Goal: Task Accomplishment & Management: Use online tool/utility

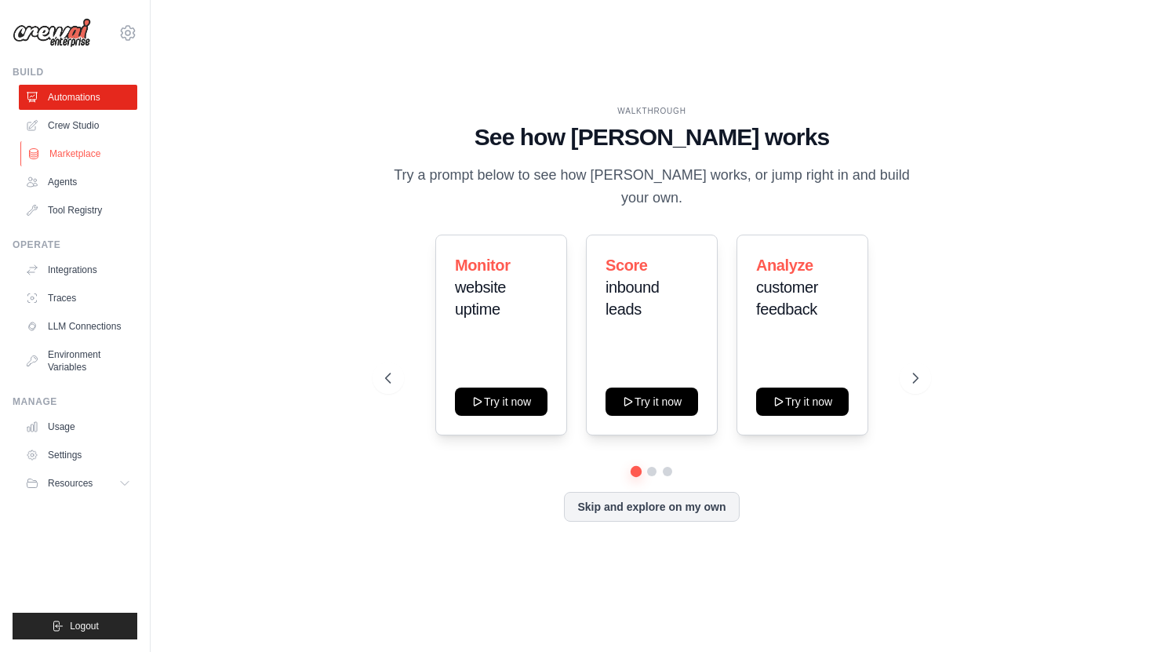
click at [97, 148] on link "Marketplace" at bounding box center [79, 153] width 118 height 25
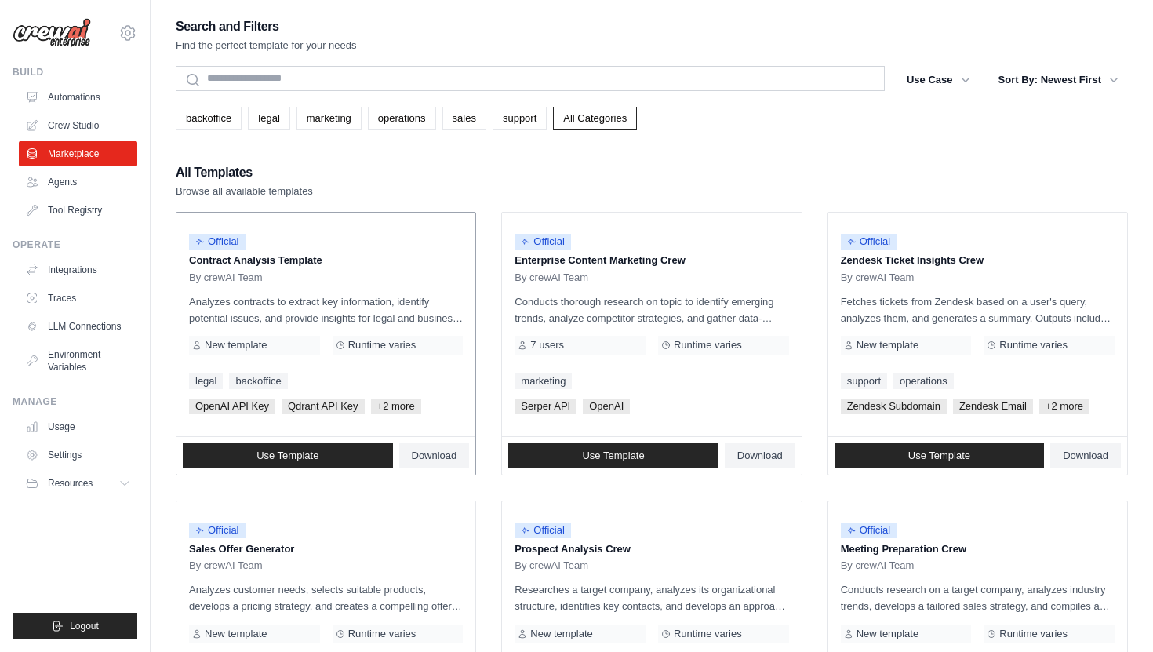
click at [237, 266] on p "Contract Analysis Template" at bounding box center [326, 261] width 274 height 16
click at [276, 465] on link "Use Template" at bounding box center [288, 455] width 210 height 25
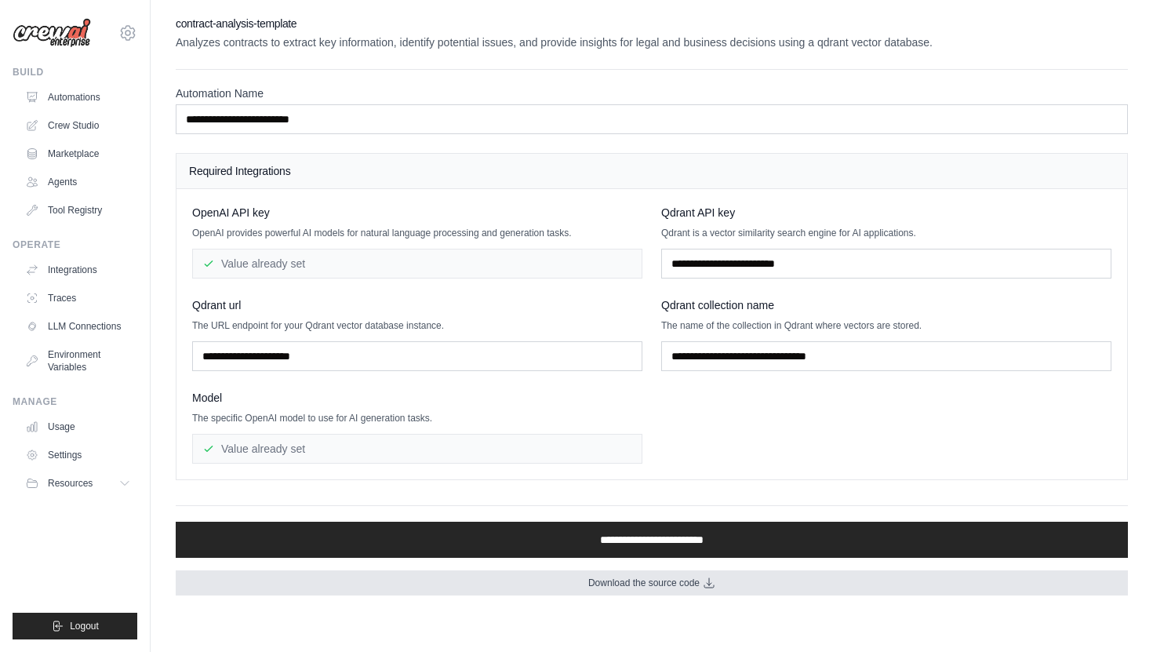
click at [580, 584] on link "Download the source code" at bounding box center [652, 582] width 953 height 25
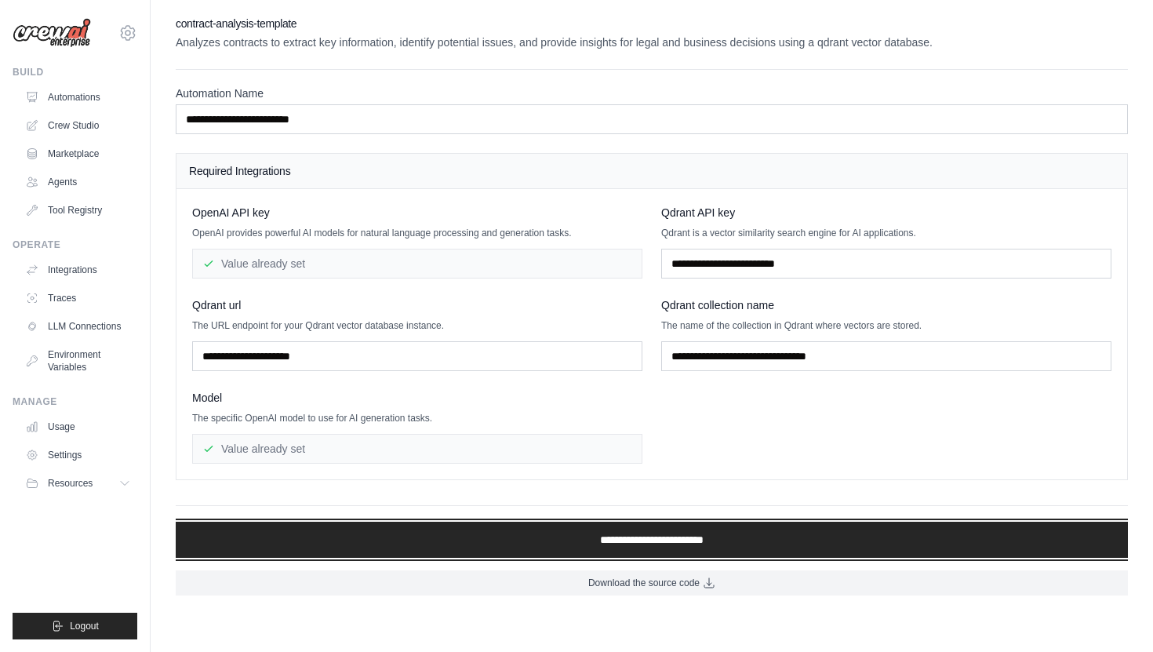
drag, startPoint x: 645, startPoint y: 541, endPoint x: 707, endPoint y: 402, distance: 152.8
click at [708, 403] on div "**********" at bounding box center [652, 306] width 953 height 580
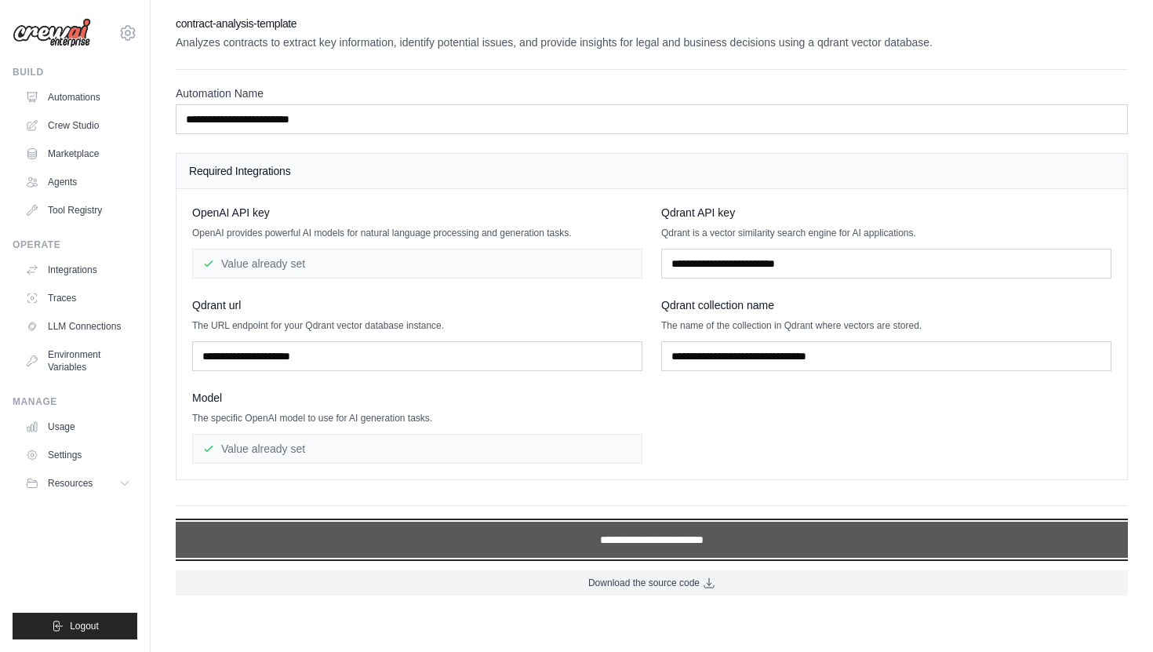
click at [663, 544] on input "**********" at bounding box center [652, 540] width 953 height 36
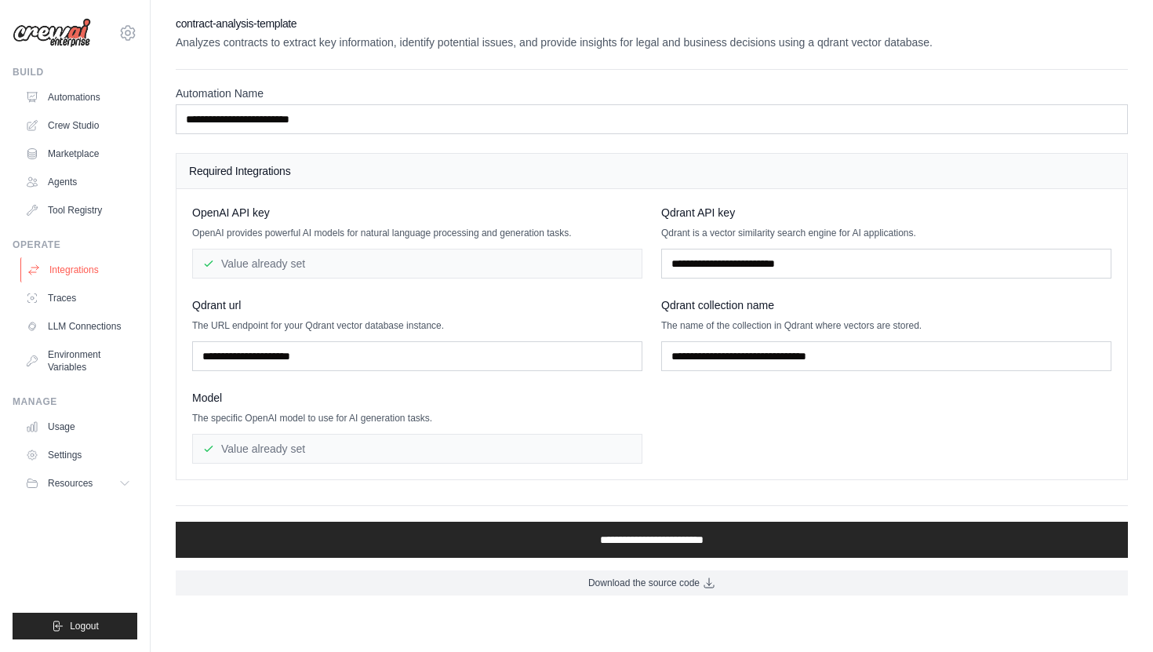
click at [72, 274] on link "Integrations" at bounding box center [79, 269] width 118 height 25
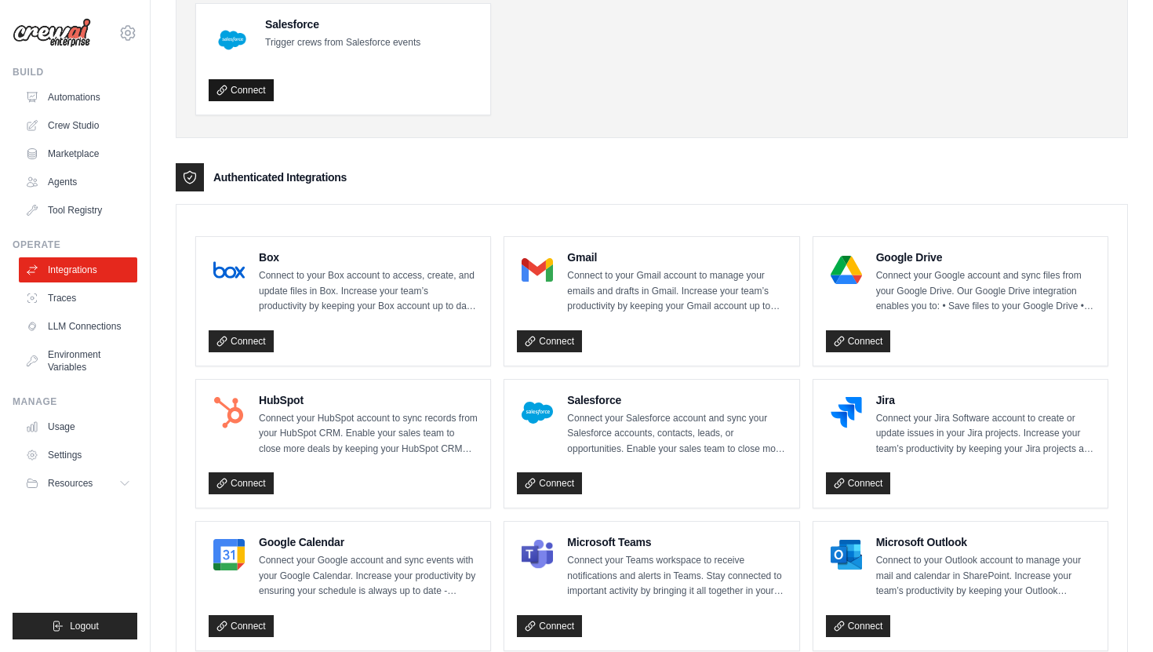
scroll to position [328, 0]
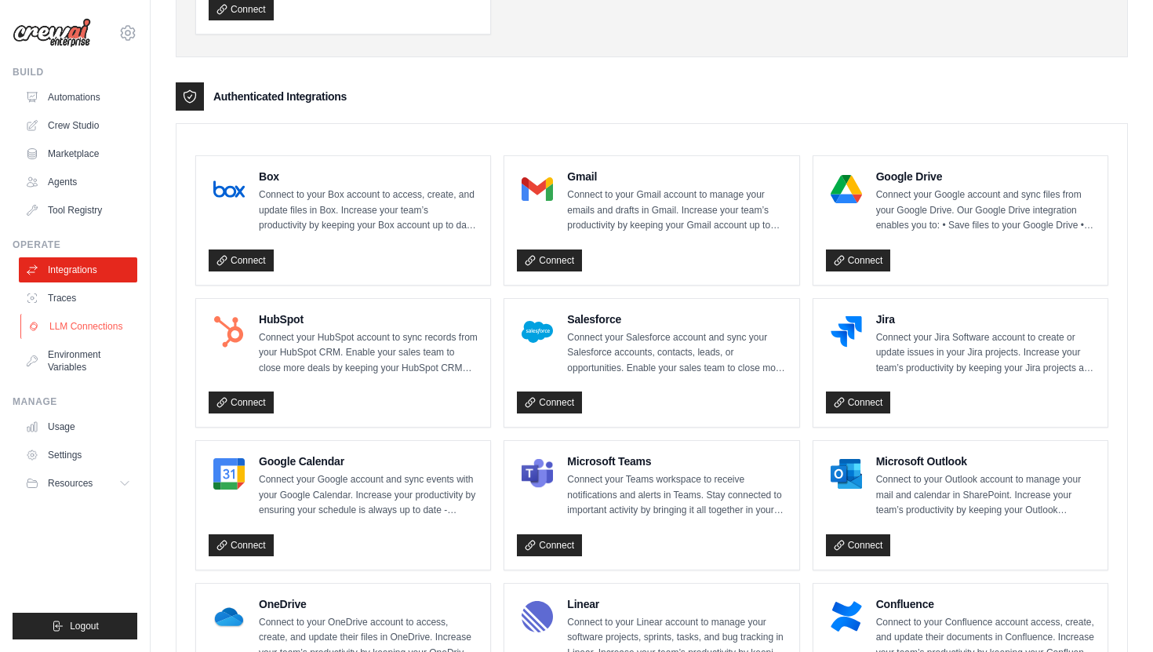
click at [84, 329] on link "LLM Connections" at bounding box center [79, 326] width 118 height 25
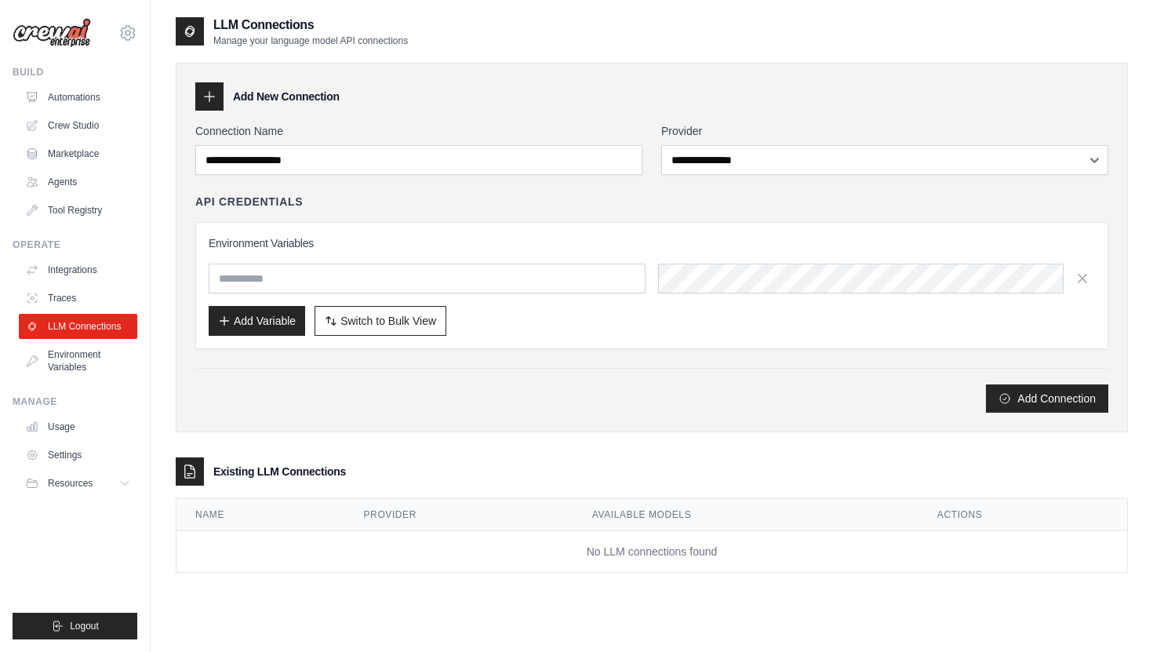
click at [59, 24] on img at bounding box center [52, 33] width 78 height 30
click at [62, 44] on img at bounding box center [52, 33] width 78 height 30
click at [63, 44] on img at bounding box center [52, 33] width 78 height 30
click at [57, 31] on img at bounding box center [52, 33] width 78 height 30
click at [58, 104] on link "Automations" at bounding box center [79, 97] width 118 height 25
